Goal: Obtain resource: Obtain resource

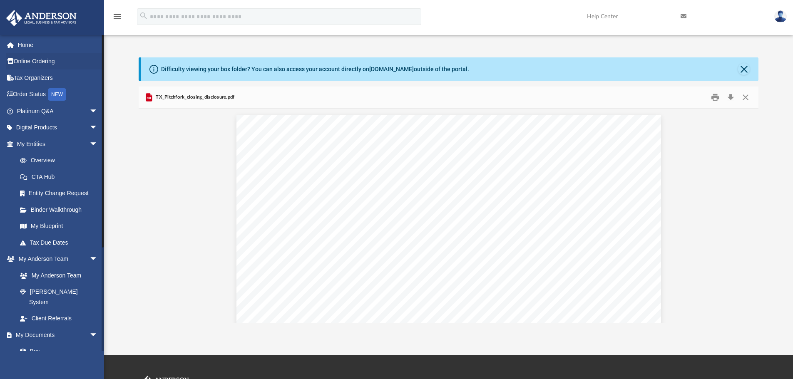
scroll to position [583, 0]
click at [55, 144] on link "My Entities arrow_drop_down" at bounding box center [58, 144] width 104 height 17
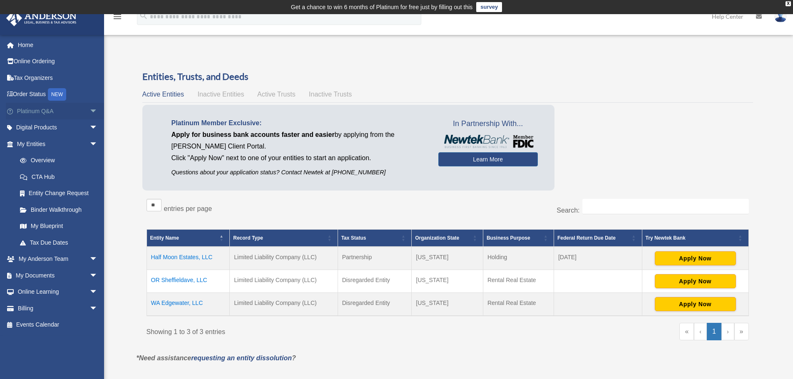
click at [47, 114] on link "Platinum Q&A arrow_drop_down" at bounding box center [58, 111] width 104 height 17
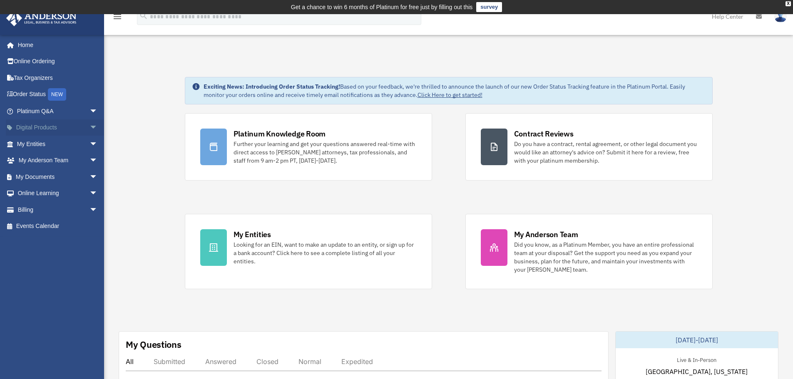
click at [59, 124] on link "Digital Products arrow_drop_down" at bounding box center [58, 127] width 104 height 17
click at [90, 125] on span "arrow_drop_down" at bounding box center [98, 127] width 17 height 17
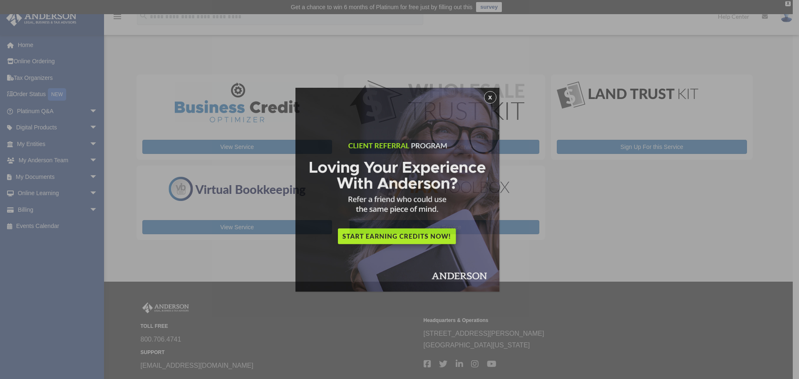
click at [85, 126] on div "x" at bounding box center [399, 189] width 799 height 379
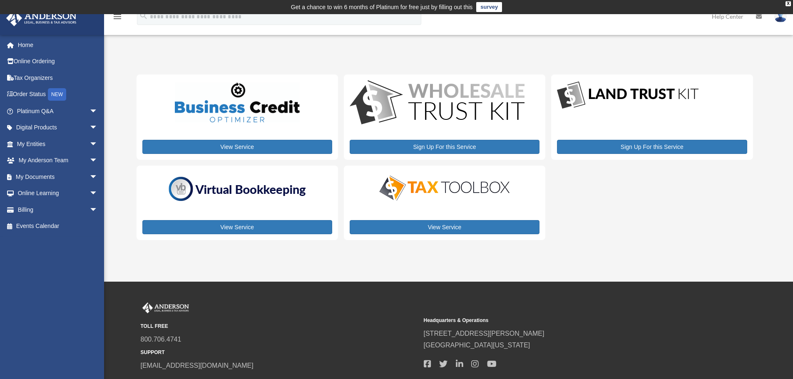
click at [90, 126] on span "arrow_drop_down" at bounding box center [98, 127] width 17 height 17
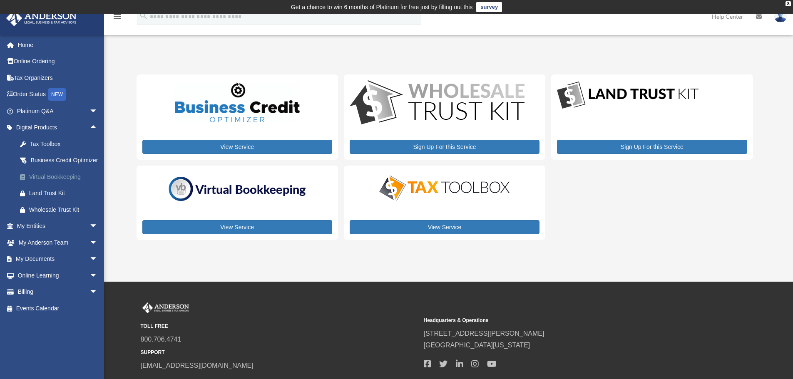
click at [64, 182] on div "Virtual Bookkeeping" at bounding box center [64, 177] width 71 height 10
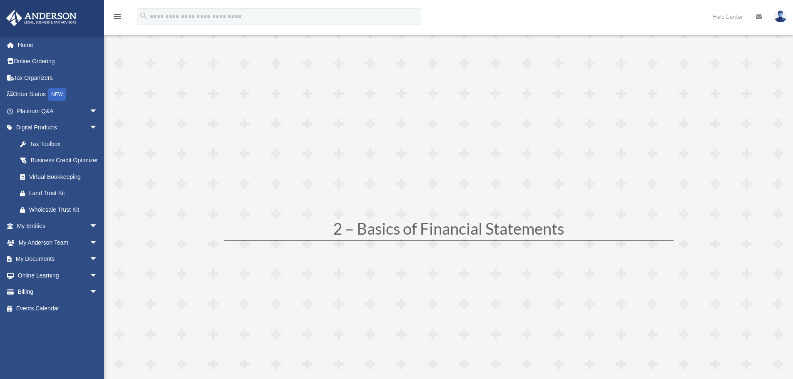
scroll to position [263, 0]
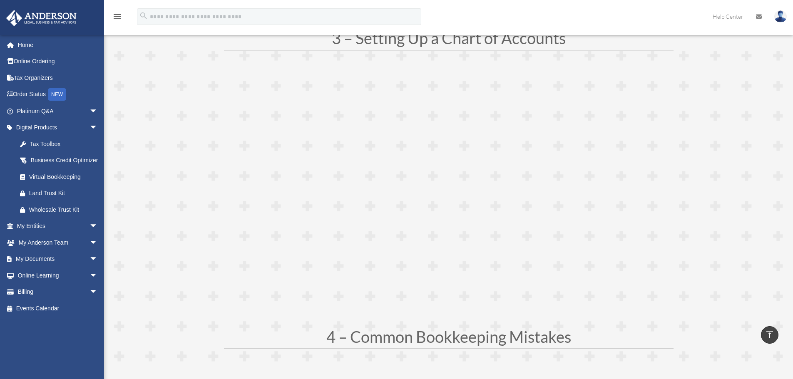
scroll to position [721, 0]
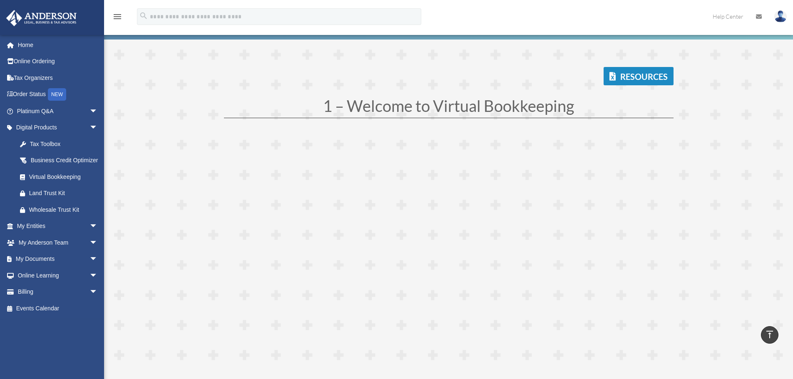
scroll to position [0, 0]
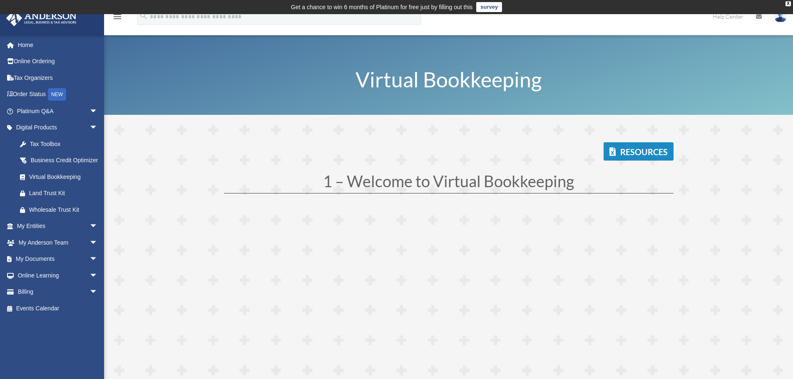
click at [648, 156] on link "Resources" at bounding box center [639, 151] width 70 height 18
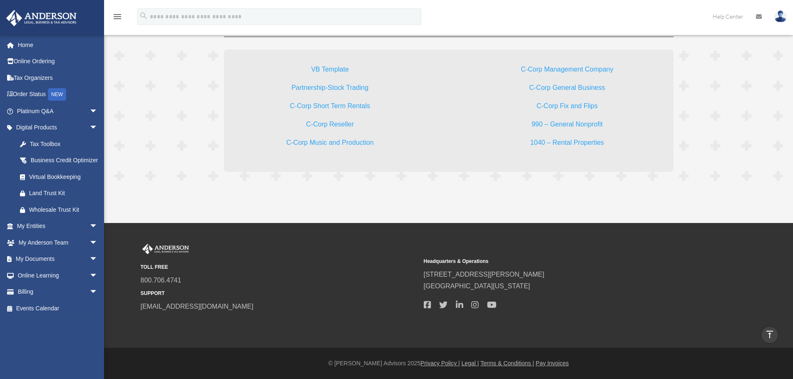
click at [335, 87] on link "Partnership-Stock Trading" at bounding box center [329, 89] width 77 height 11
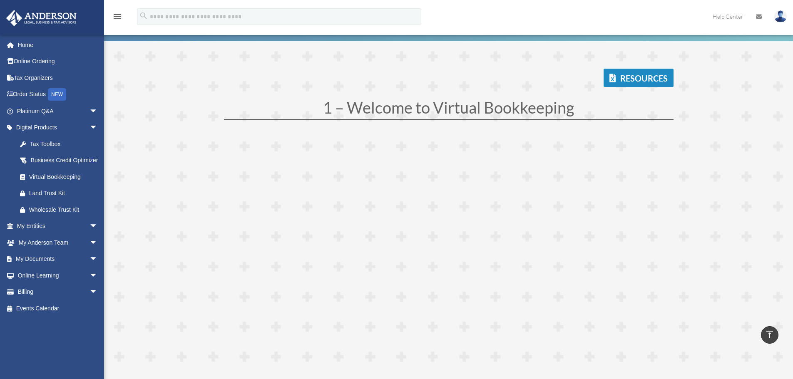
scroll to position [0, 0]
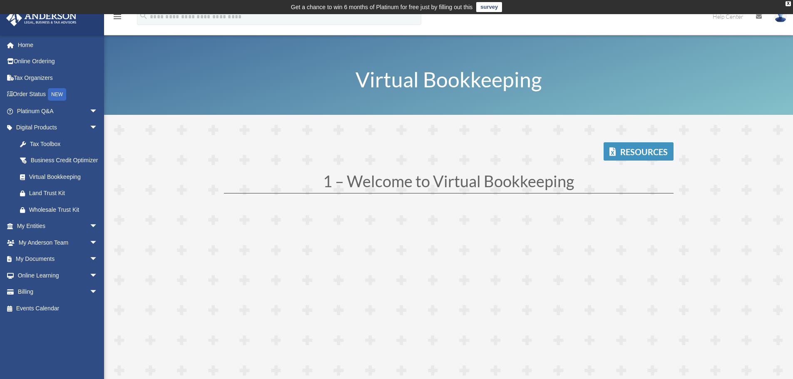
click at [642, 152] on link "Resources" at bounding box center [639, 151] width 70 height 18
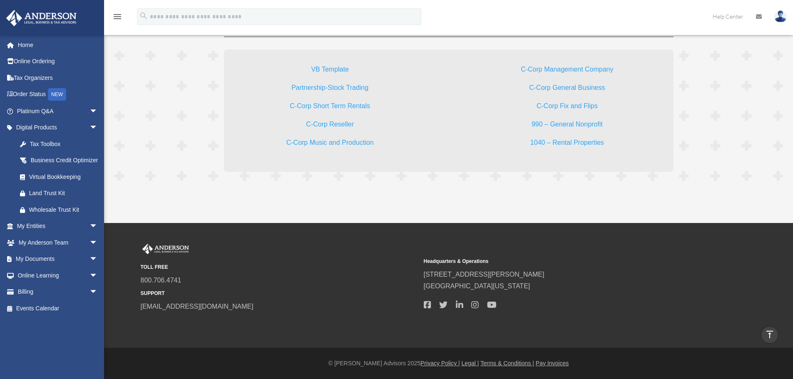
click at [333, 72] on link "VB Template" at bounding box center [329, 71] width 37 height 11
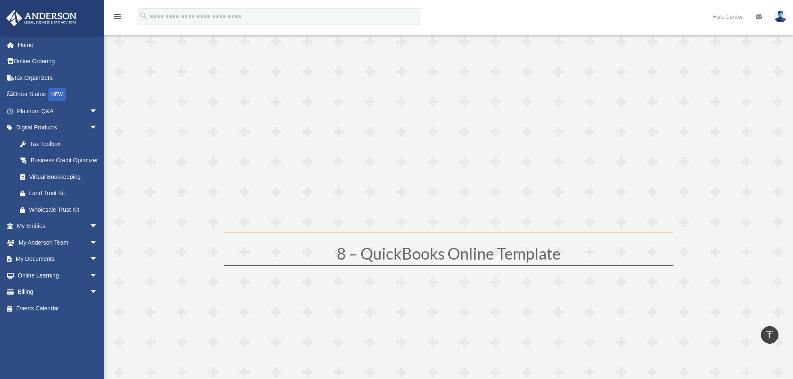
scroll to position [2000, 0]
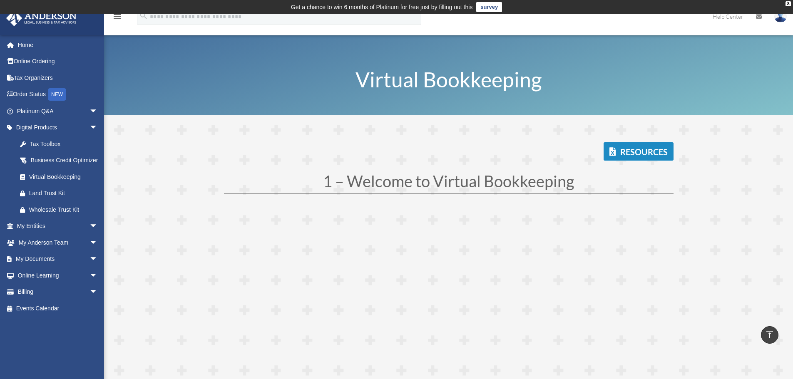
scroll to position [341, 0]
